Goal: Task Accomplishment & Management: Manage account settings

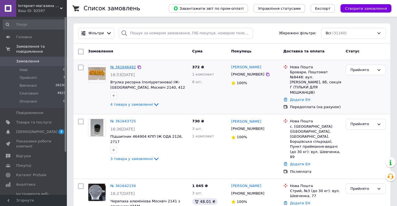
click at [128, 67] on link "№ 361646492" at bounding box center [123, 67] width 26 height 4
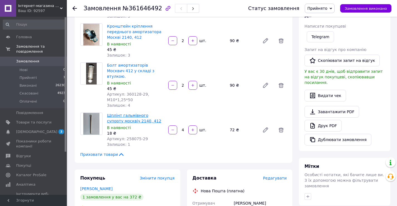
scroll to position [139, 0]
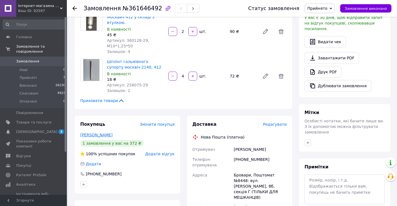
click at [112, 133] on link "Бондаревський Олександр" at bounding box center [96, 135] width 32 height 4
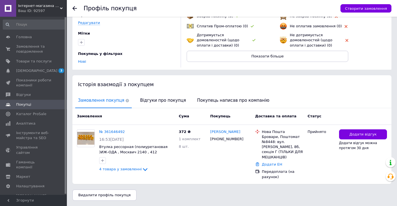
scroll to position [54, 0]
click at [160, 100] on span "Відгуки про покупця" at bounding box center [162, 100] width 51 height 14
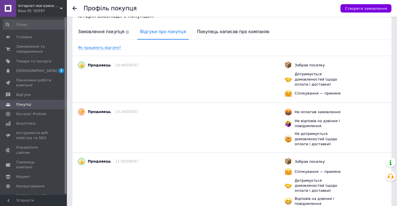
scroll to position [79, 0]
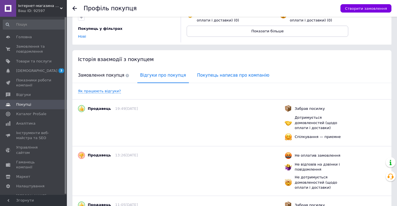
click at [202, 77] on span "Покупець написав про компанію" at bounding box center [233, 75] width 78 height 14
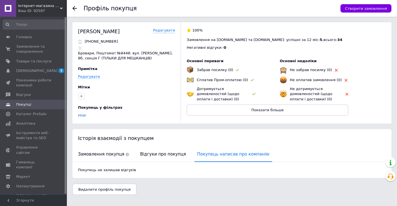
scroll to position [0, 0]
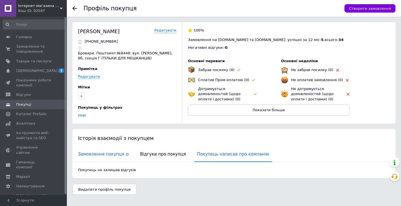
click at [93, 153] on span "Замовлення покупця" at bounding box center [103, 154] width 57 height 14
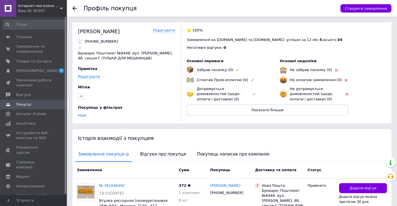
click at [73, 9] on use at bounding box center [74, 8] width 4 height 4
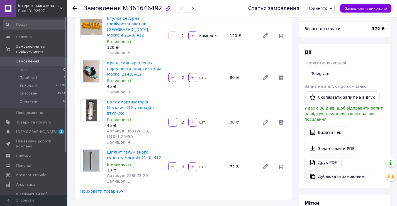
click at [74, 6] on use at bounding box center [74, 8] width 4 height 4
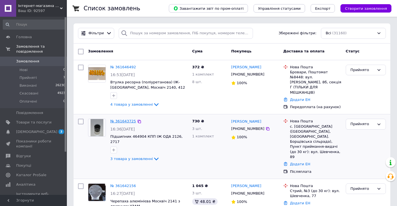
click at [114, 120] on link "№ 361643725" at bounding box center [123, 121] width 26 height 4
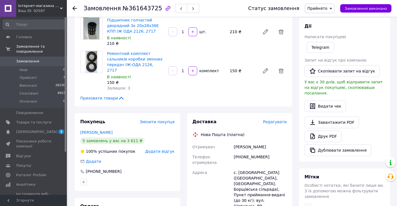
scroll to position [111, 0]
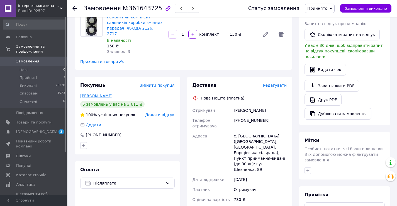
click at [102, 94] on link "Ожогань Василь" at bounding box center [96, 96] width 32 height 4
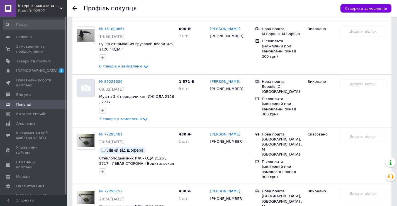
scroll to position [242, 0]
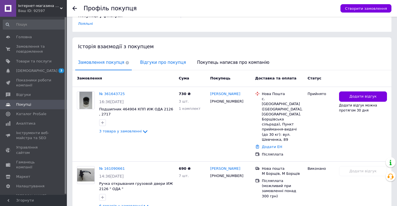
click at [147, 61] on span "Відгуки про покупця" at bounding box center [162, 62] width 51 height 14
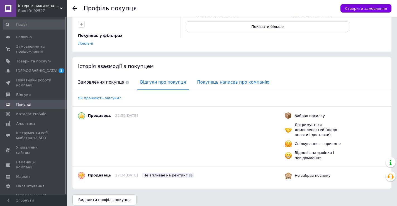
click at [206, 84] on span "Покупець написав про компанію" at bounding box center [233, 82] width 78 height 14
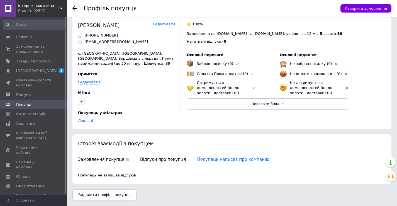
scroll to position [6, 0]
click at [75, 8] on icon at bounding box center [74, 8] width 4 height 4
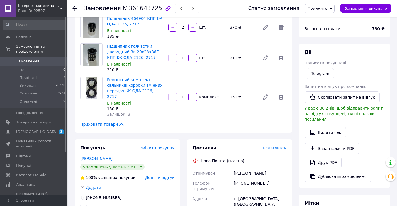
click at [73, 8] on use at bounding box center [74, 8] width 4 height 4
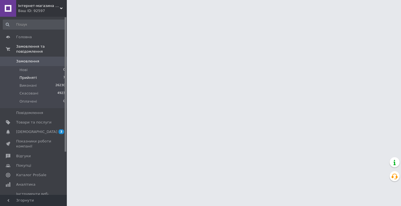
click at [48, 74] on li "Прийняті 7" at bounding box center [34, 78] width 68 height 8
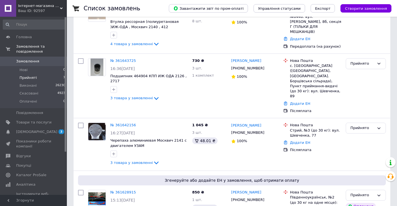
scroll to position [84, 0]
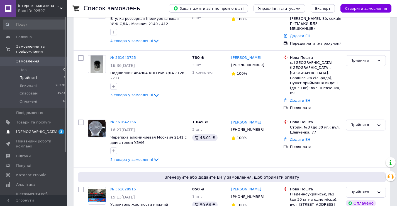
click at [24, 129] on span "[DEMOGRAPHIC_DATA]" at bounding box center [36, 131] width 41 height 5
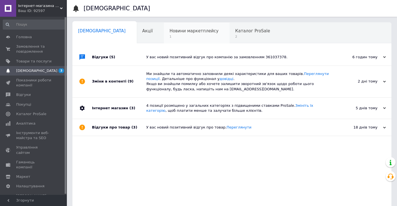
click at [169, 33] on span "Новини маркетплейсу" at bounding box center [193, 30] width 49 height 5
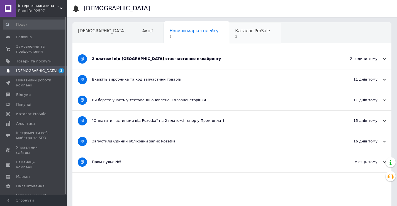
click at [229, 39] on div "Каталог ProSale 2" at bounding box center [255, 33] width 52 height 21
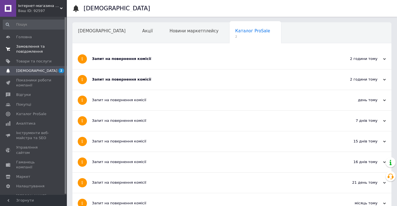
click at [45, 50] on span "Замовлення та повідомлення" at bounding box center [33, 49] width 35 height 10
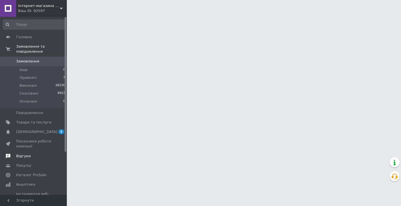
click at [22, 153] on span "Відгуки" at bounding box center [23, 155] width 14 height 5
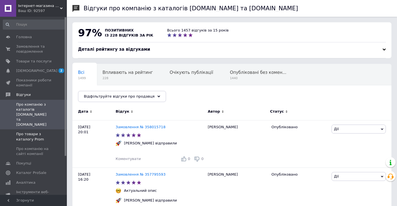
click at [27, 131] on span "Про товари з каталогу Prom" at bounding box center [33, 136] width 35 height 10
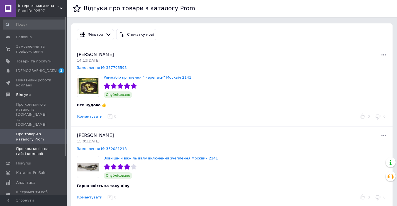
click at [32, 146] on span "Про компанію на сайті компанії" at bounding box center [33, 151] width 35 height 10
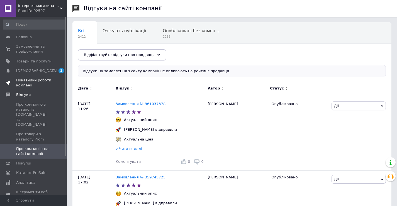
click at [30, 82] on span "Показники роботи компанії" at bounding box center [33, 83] width 35 height 10
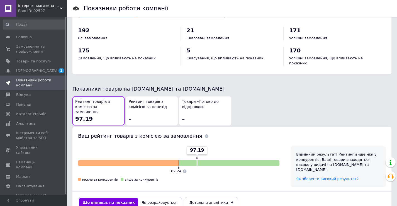
scroll to position [251, 0]
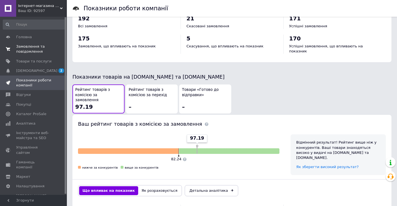
click at [28, 45] on span "Замовлення та повідомлення" at bounding box center [33, 49] width 35 height 10
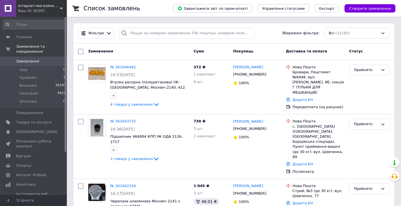
click at [63, 8] on div "Інтернет-магазина автозапчастин Detali-market Ваш ID: 92597" at bounding box center [41, 8] width 51 height 17
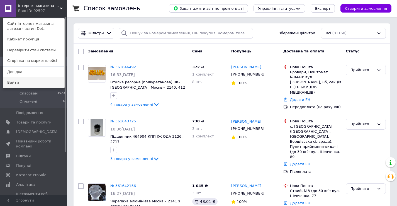
click at [55, 80] on link "Вийти" at bounding box center [33, 82] width 61 height 11
